Goal: Transaction & Acquisition: Book appointment/travel/reservation

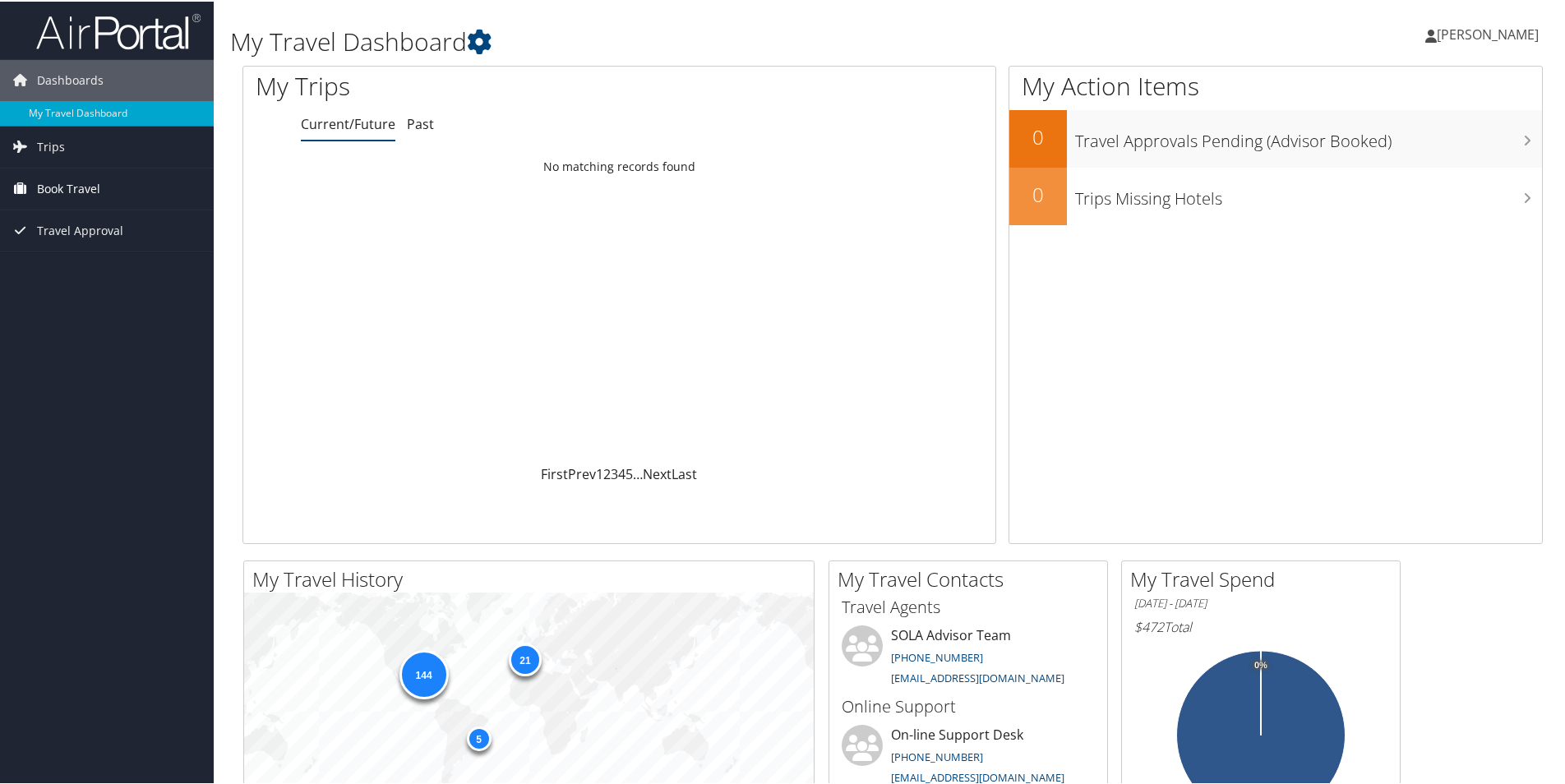
click at [110, 193] on link "Book Travel" at bounding box center [107, 186] width 213 height 41
click at [124, 251] on link "Book/Manage Online Trips" at bounding box center [107, 245] width 213 height 24
click at [65, 245] on link "Book/Manage Online Trips" at bounding box center [107, 245] width 213 height 24
